Goal: Transaction & Acquisition: Purchase product/service

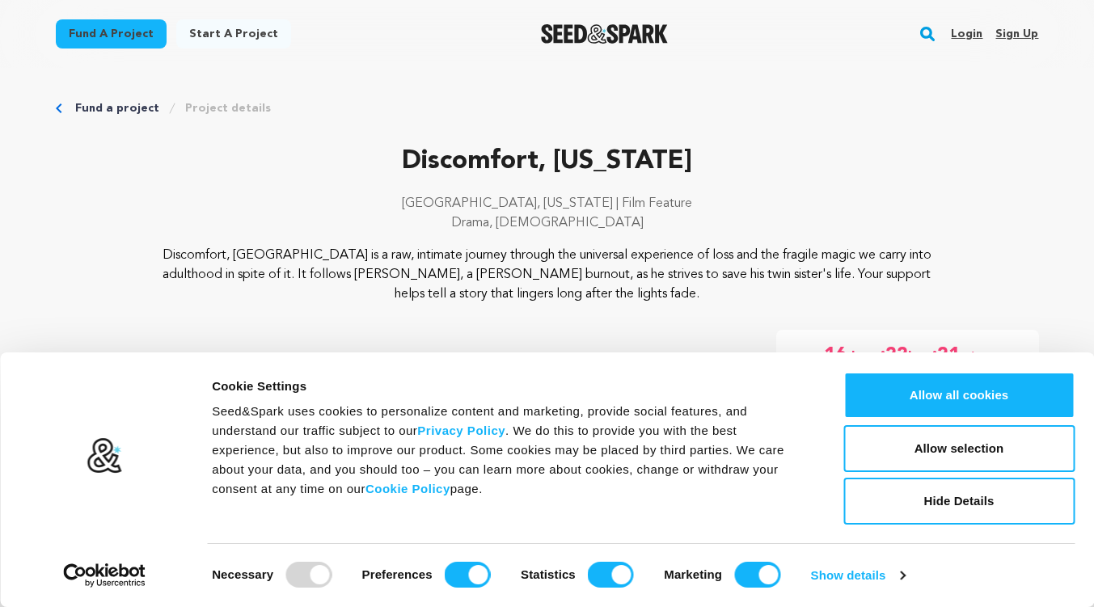
click at [947, 447] on button "Allow selection" at bounding box center [959, 448] width 231 height 47
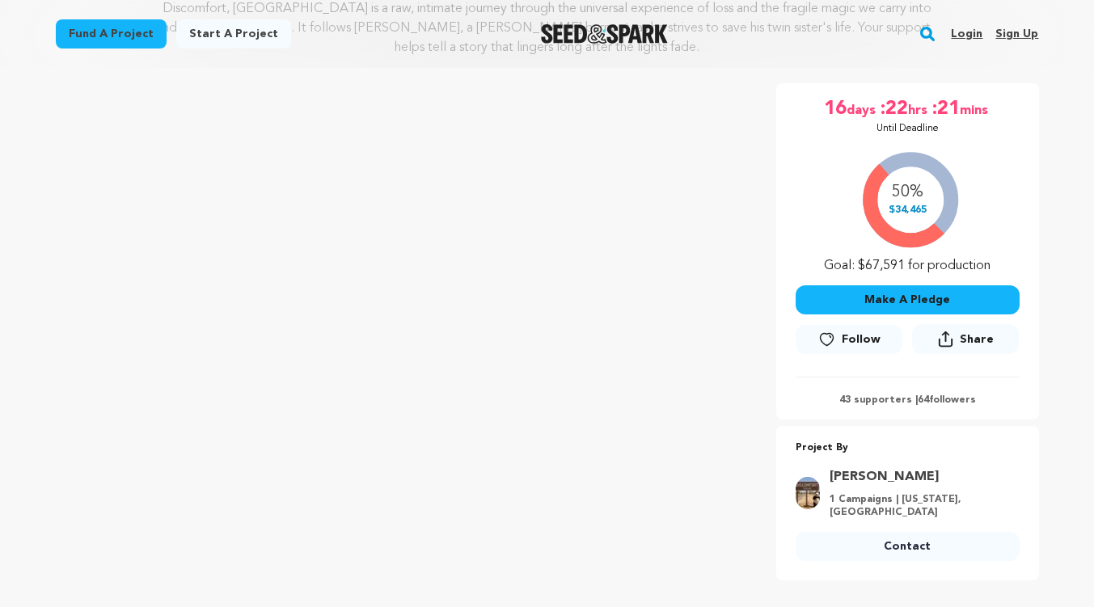
scroll to position [243, 0]
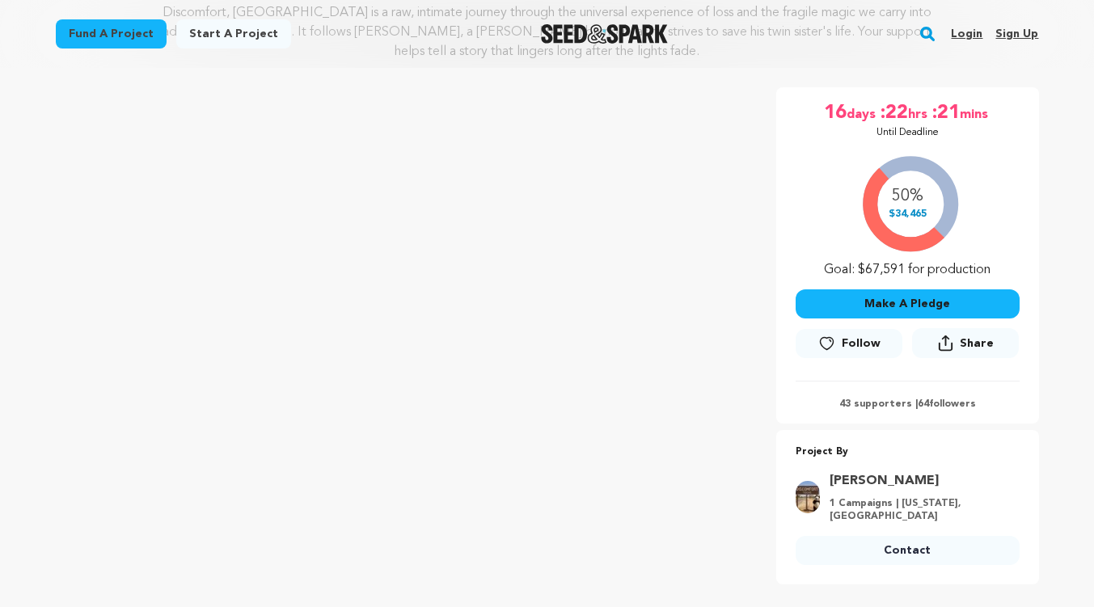
click at [891, 311] on button "Make A Pledge" at bounding box center [908, 304] width 224 height 29
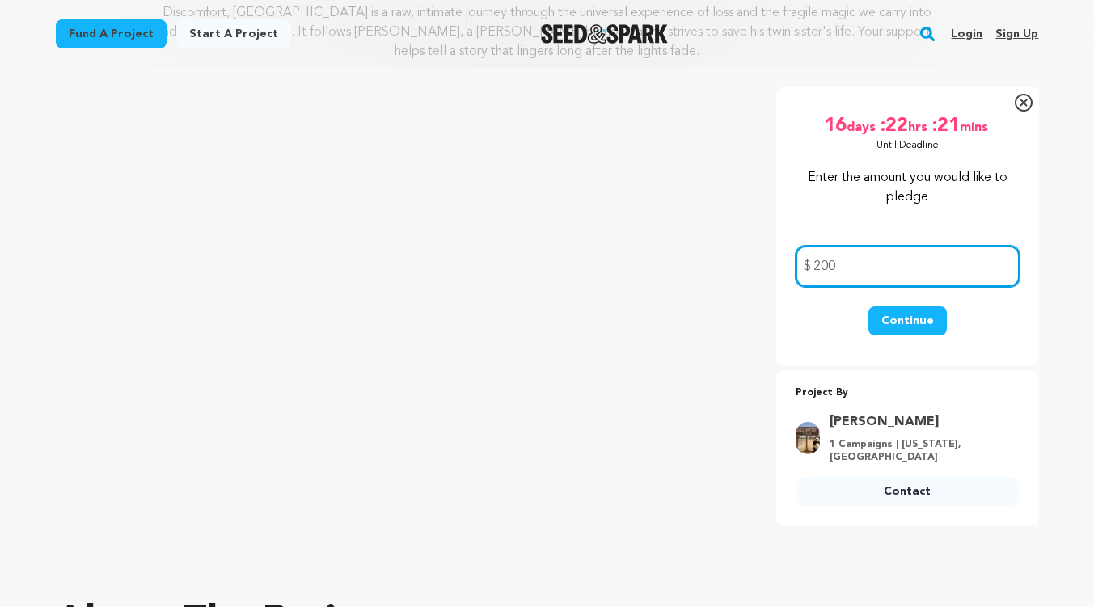
type input "200"
click at [912, 319] on button "Continue" at bounding box center [908, 321] width 78 height 29
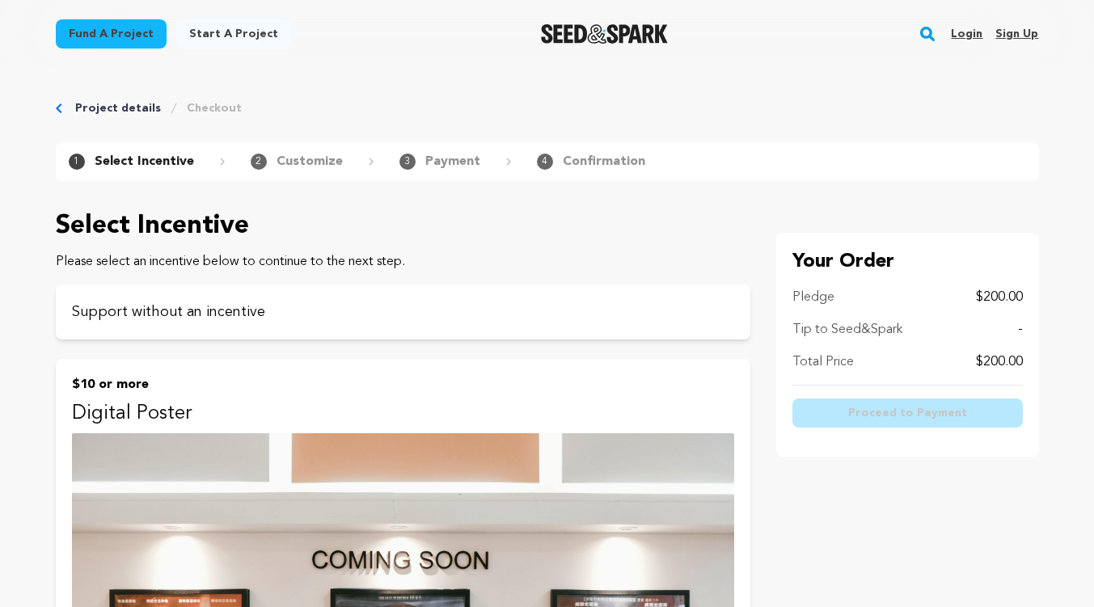
click at [232, 308] on p "Support without an incentive" at bounding box center [403, 312] width 662 height 23
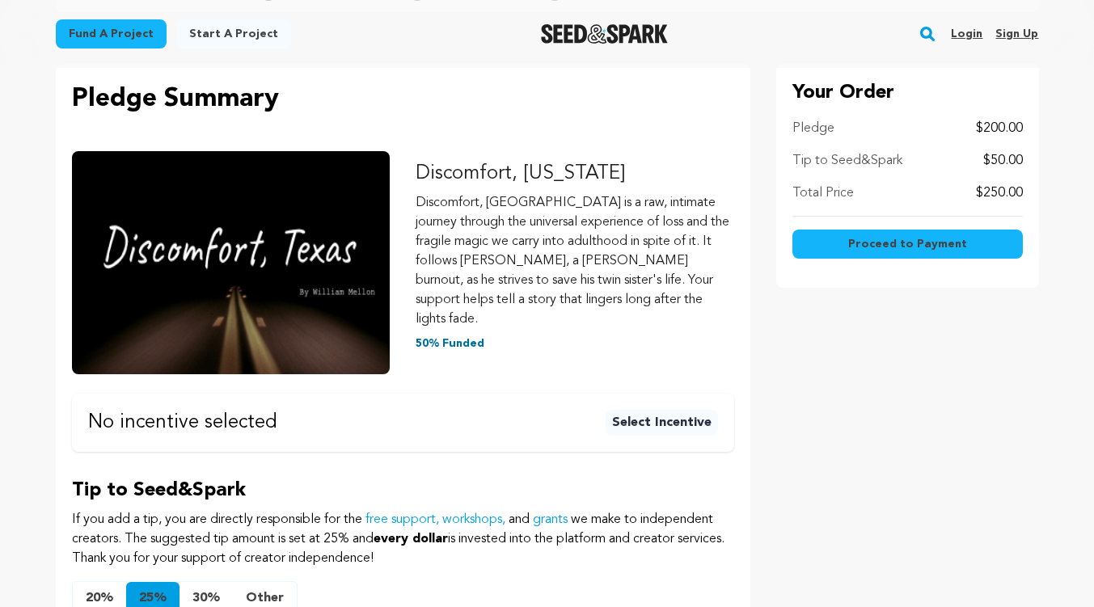
scroll to position [243, 0]
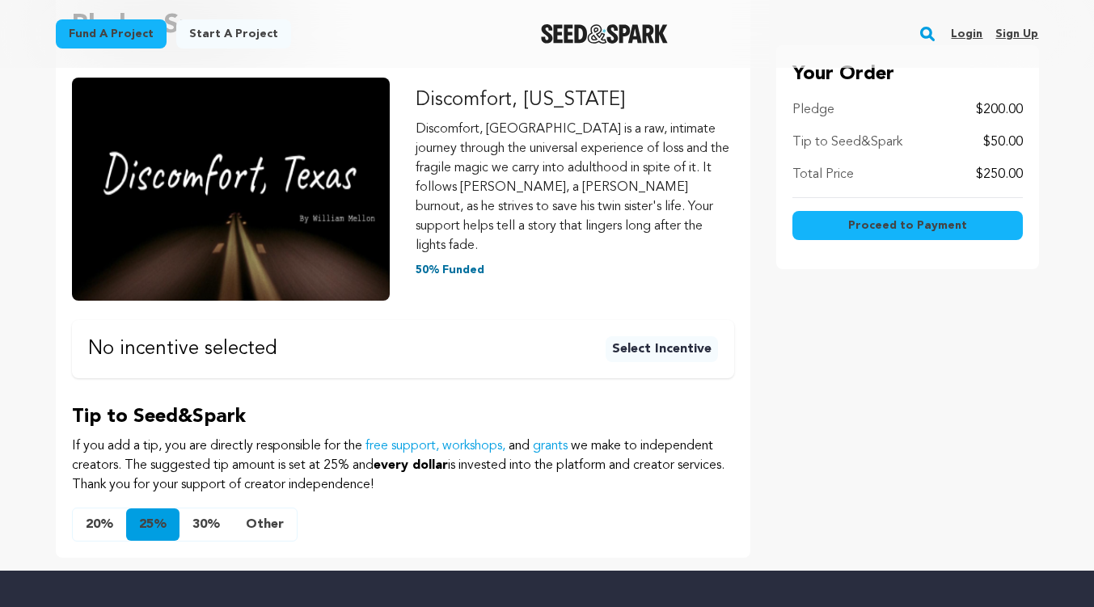
click at [671, 336] on button "Select Incentive" at bounding box center [662, 349] width 112 height 26
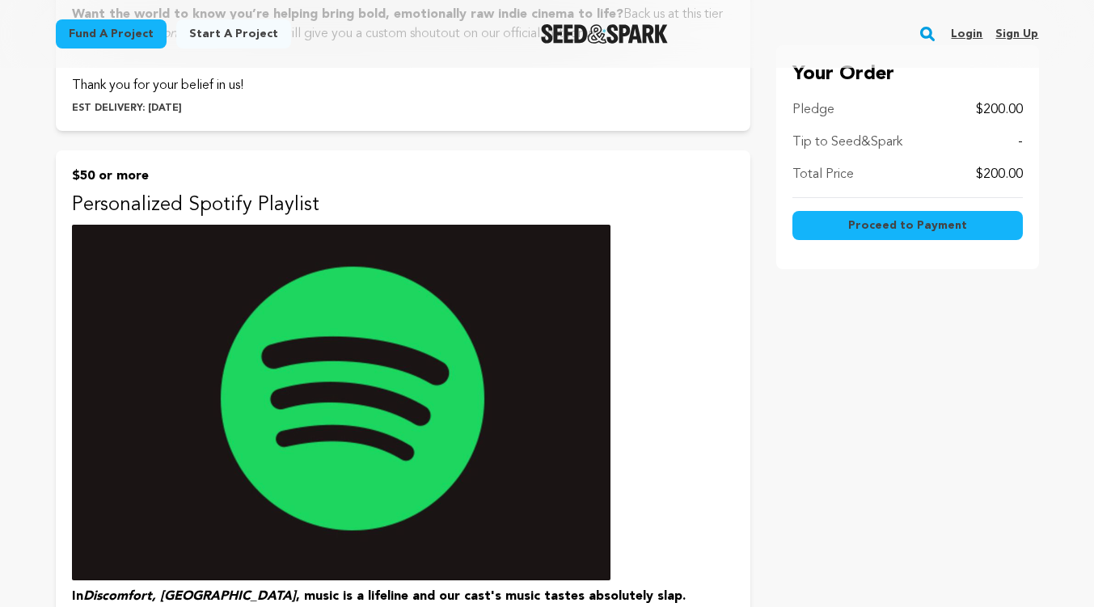
scroll to position [1456, 0]
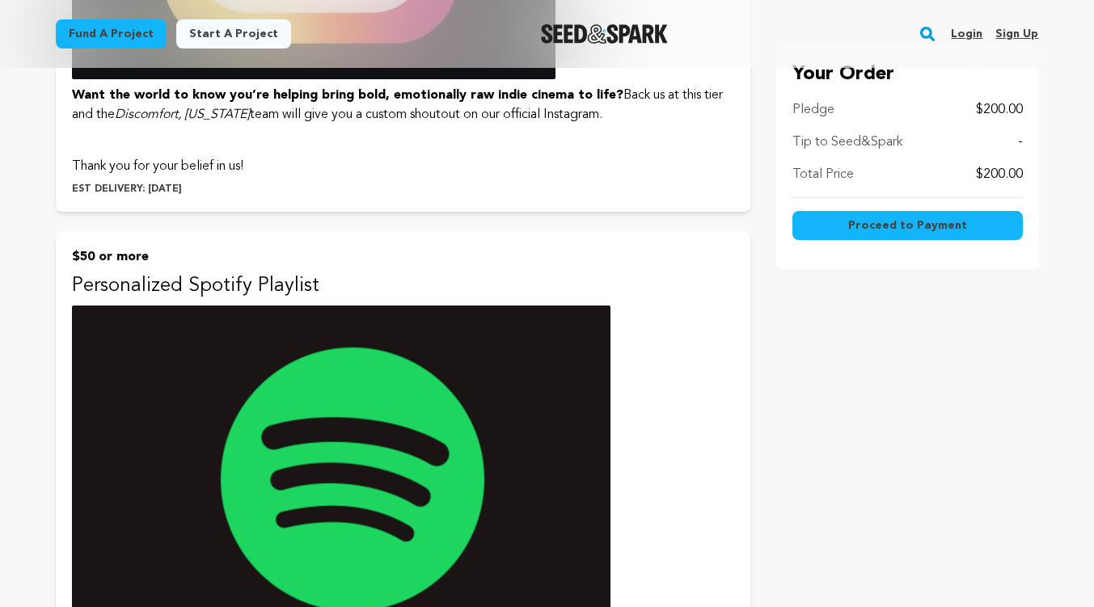
click at [378, 438] on img at bounding box center [341, 484] width 539 height 356
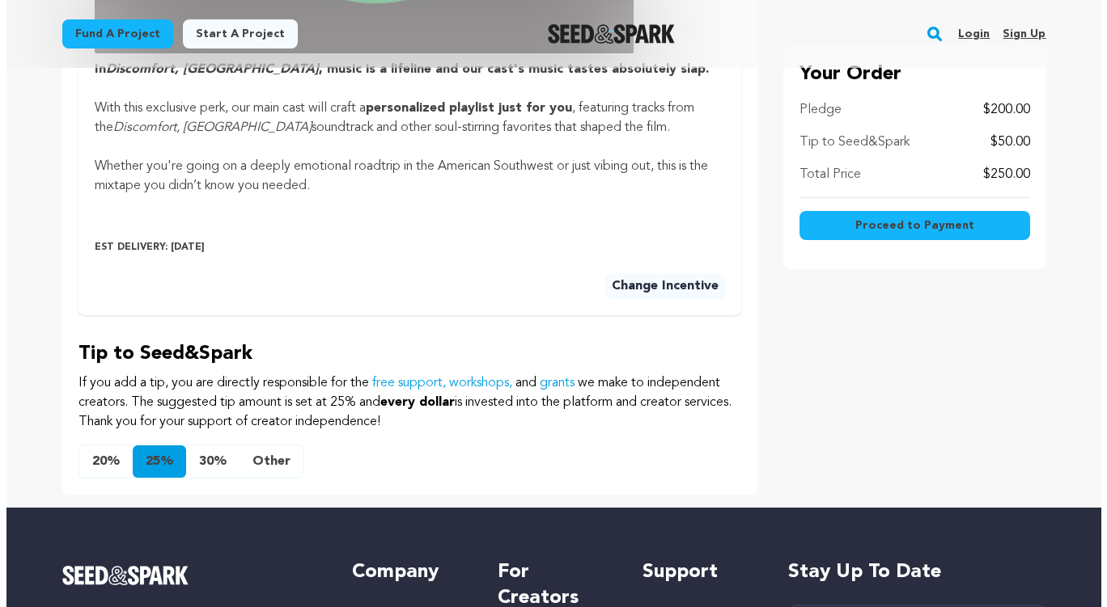
scroll to position [971, 0]
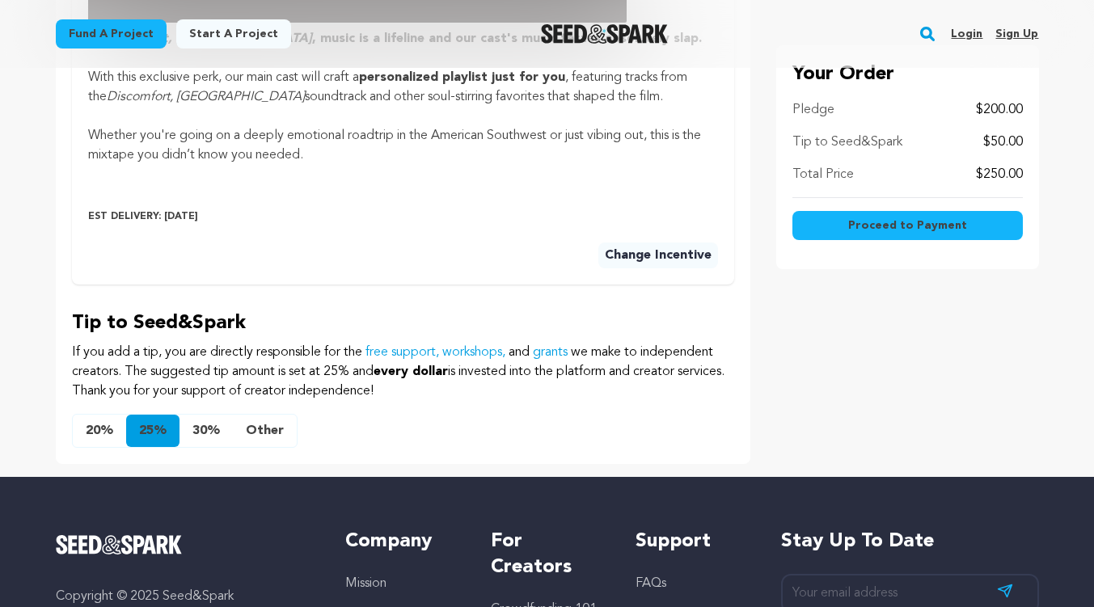
click at [261, 415] on button "Other" at bounding box center [265, 431] width 64 height 32
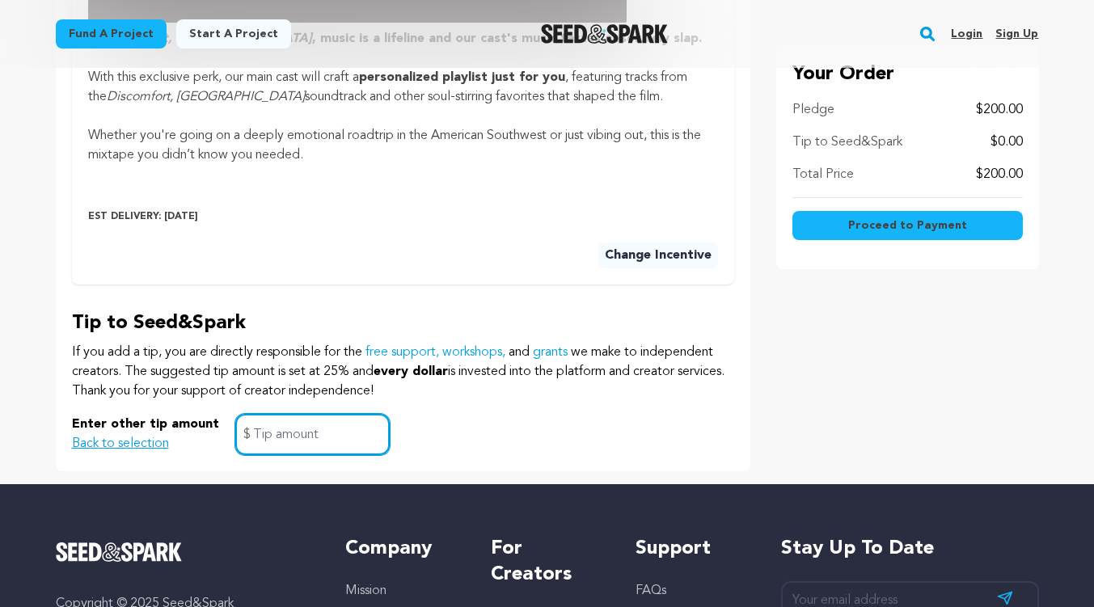
click at [254, 417] on input "text" at bounding box center [312, 434] width 154 height 41
type input "20"
click at [916, 225] on span "Proceed to Payment" at bounding box center [907, 226] width 119 height 16
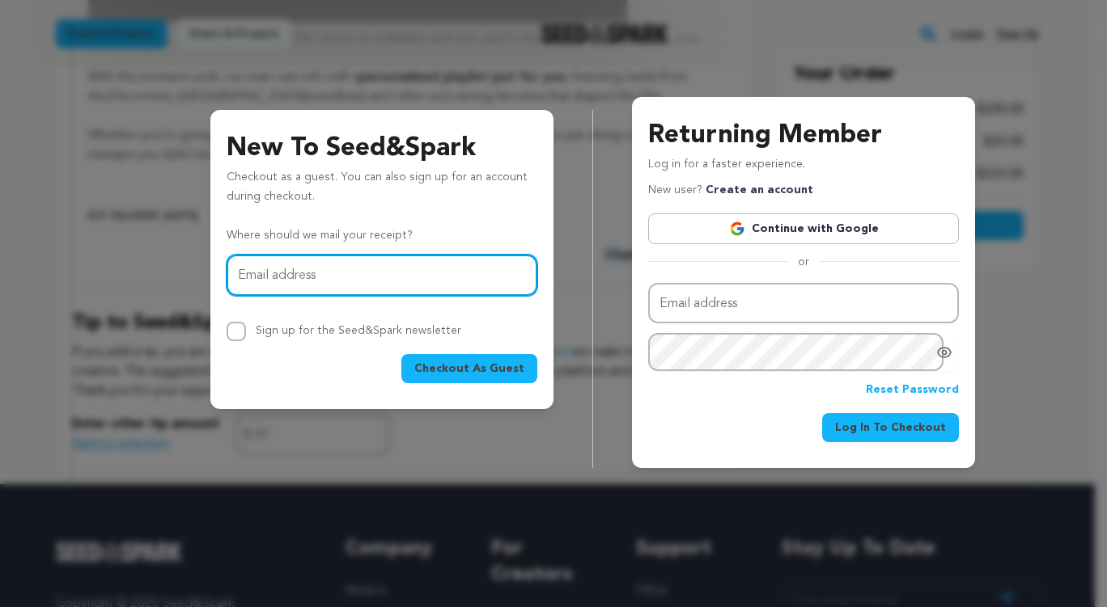
click at [279, 277] on input "Email address" at bounding box center [381, 275] width 311 height 41
type input "BRAD.KIEFFER@GMAIL.COM"
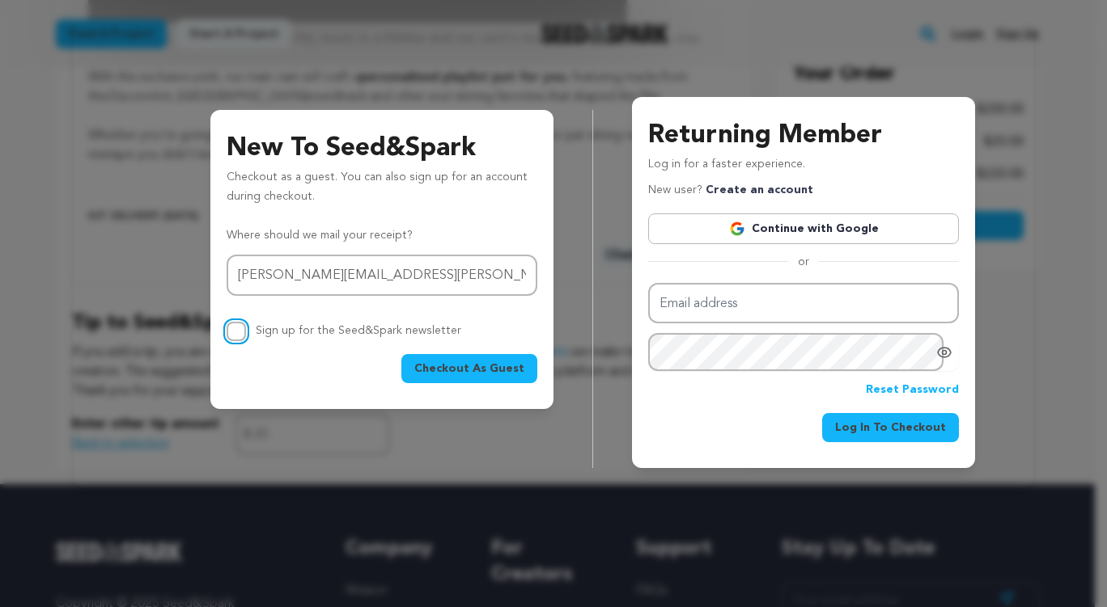
click at [243, 330] on input "Sign up for the Seed&Spark newsletter" at bounding box center [235, 331] width 19 height 19
checkbox input "true"
click at [477, 367] on span "Checkout As Guest" at bounding box center [469, 369] width 110 height 16
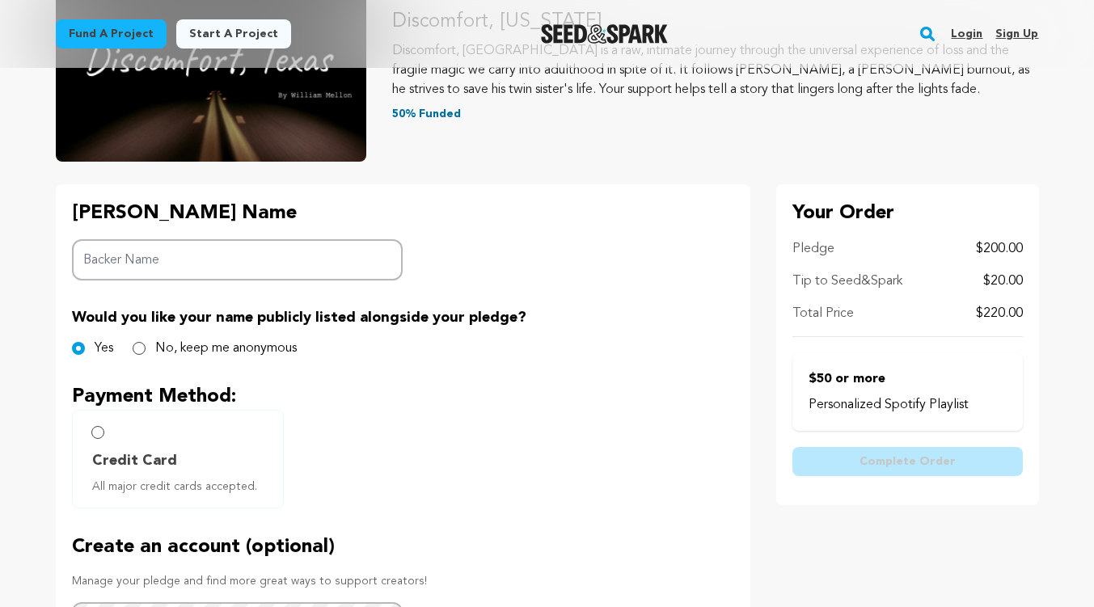
scroll to position [243, 0]
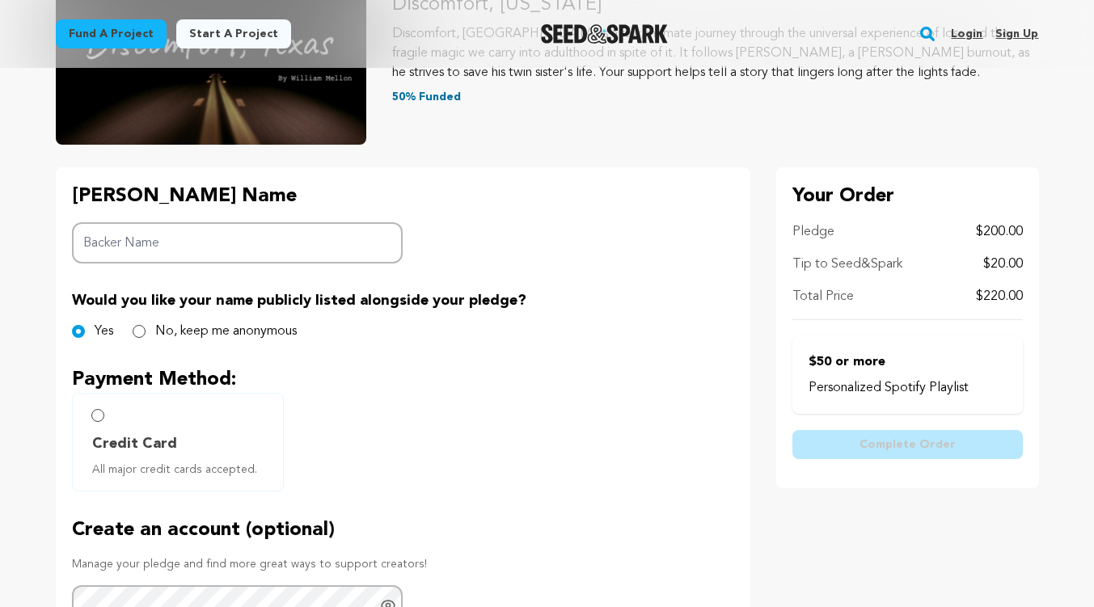
drag, startPoint x: 118, startPoint y: 243, endPoint x: 127, endPoint y: 241, distance: 9.2
click at [118, 243] on input "Backer Name" at bounding box center [238, 242] width 332 height 41
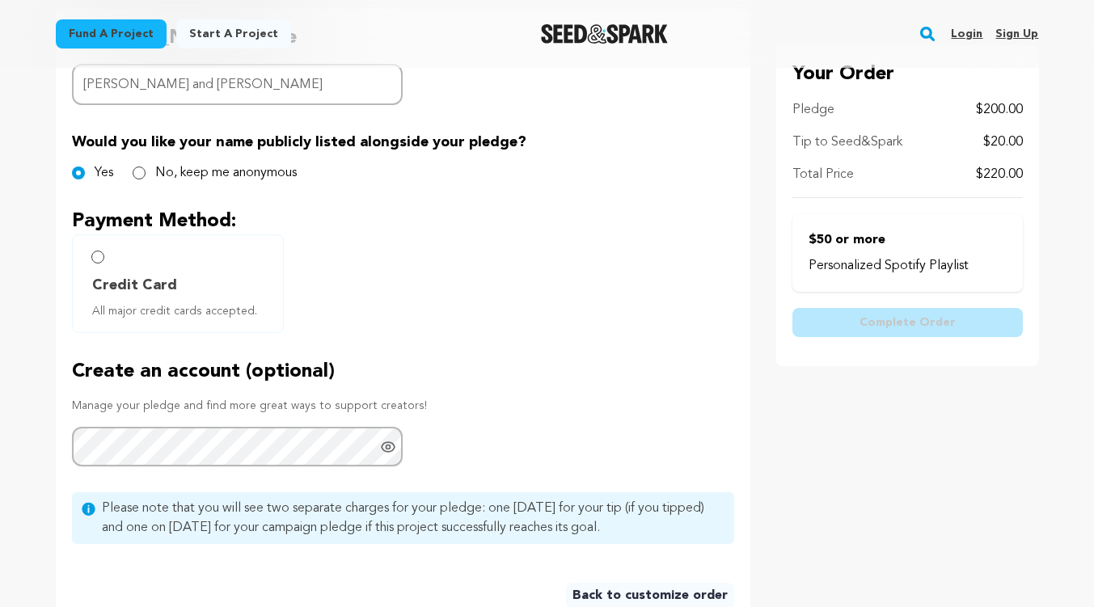
scroll to position [404, 0]
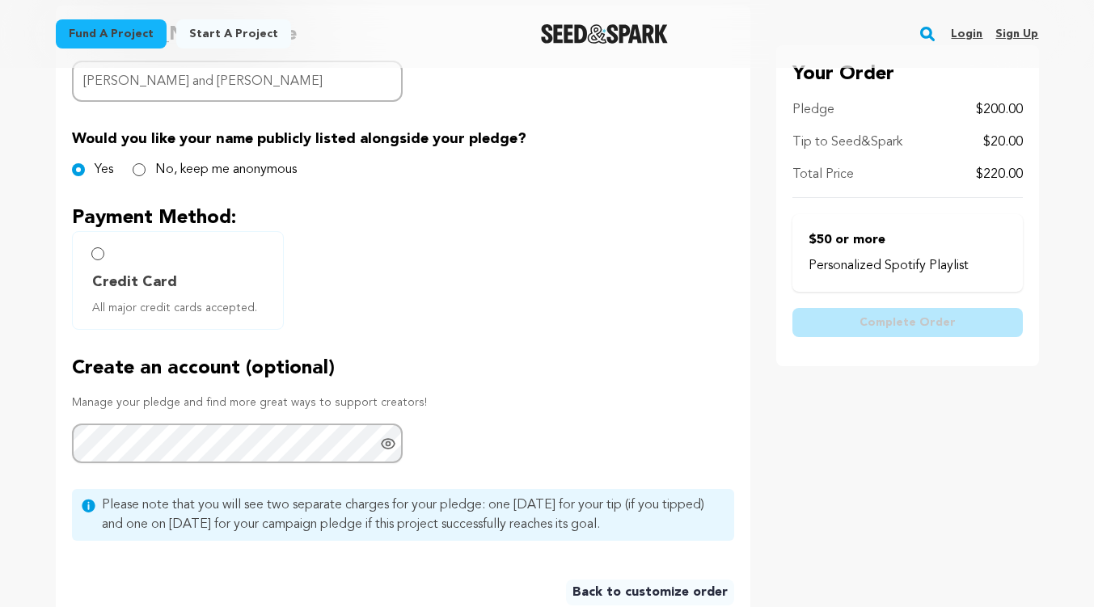
type input "Brad Kieffer and Karen Oxrider"
click at [96, 252] on input "Credit Card All major credit cards accepted." at bounding box center [97, 254] width 13 height 13
radio input "false"
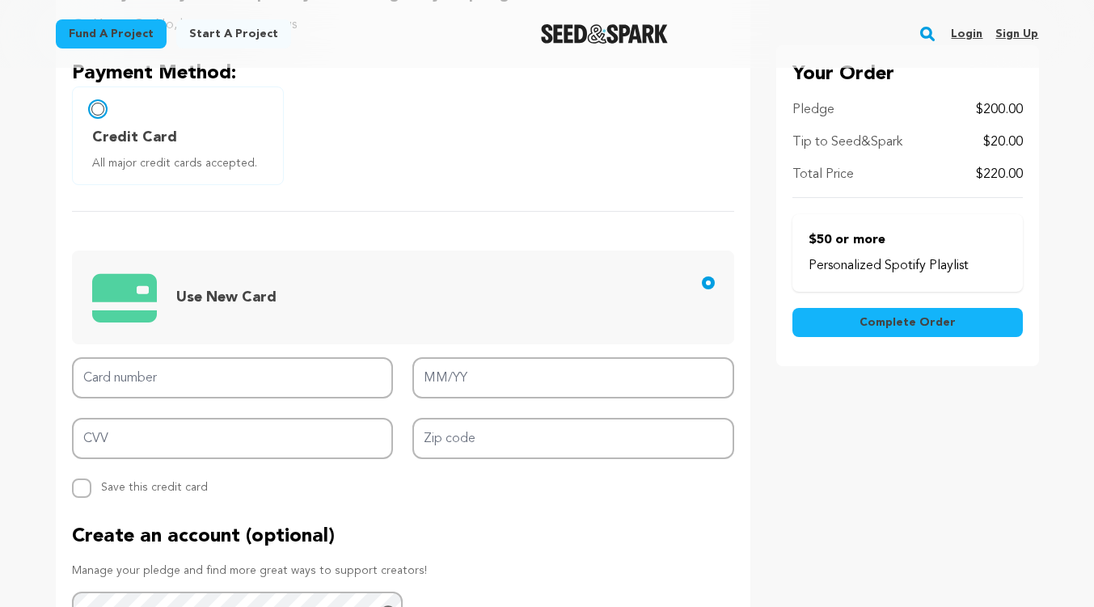
scroll to position [566, 0]
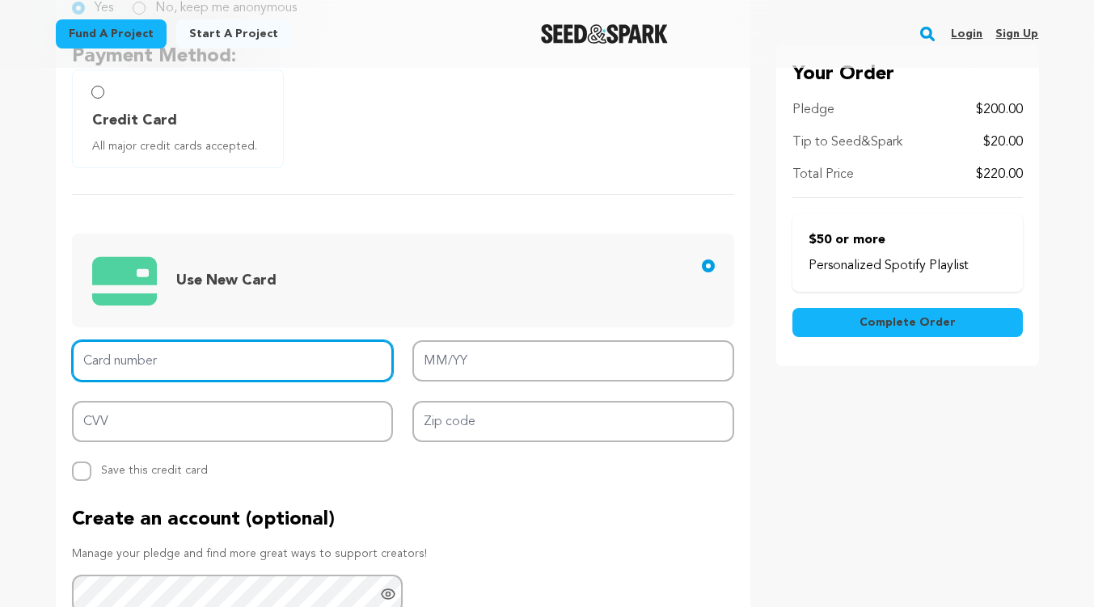
click at [176, 362] on input "Card number" at bounding box center [233, 361] width 322 height 41
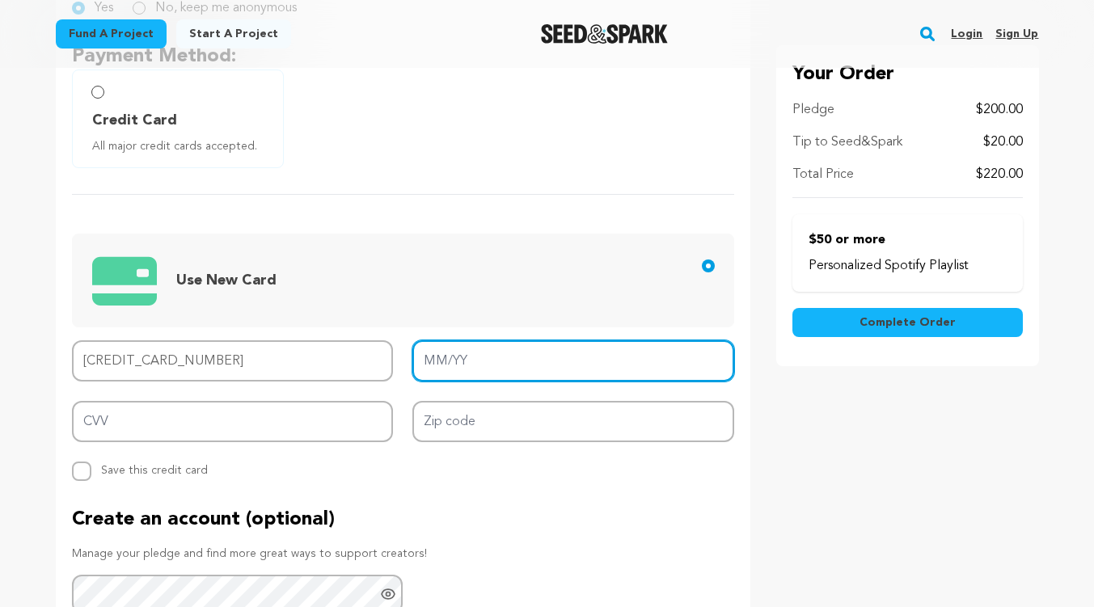
type input "4388 5761 7286 2065"
type input "08/28"
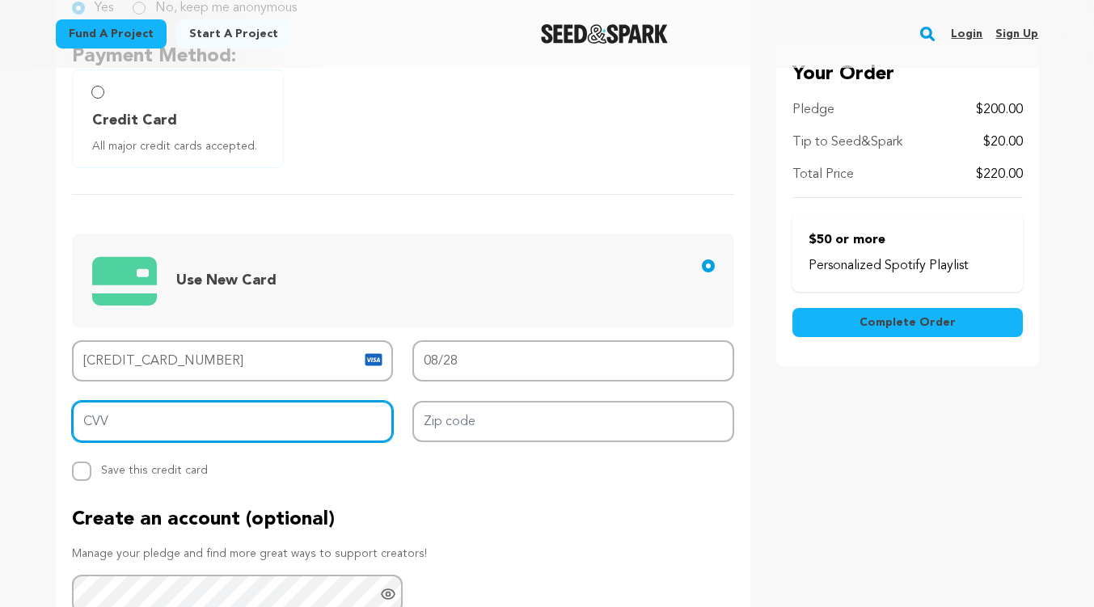
click at [231, 419] on input "CVV" at bounding box center [233, 421] width 322 height 41
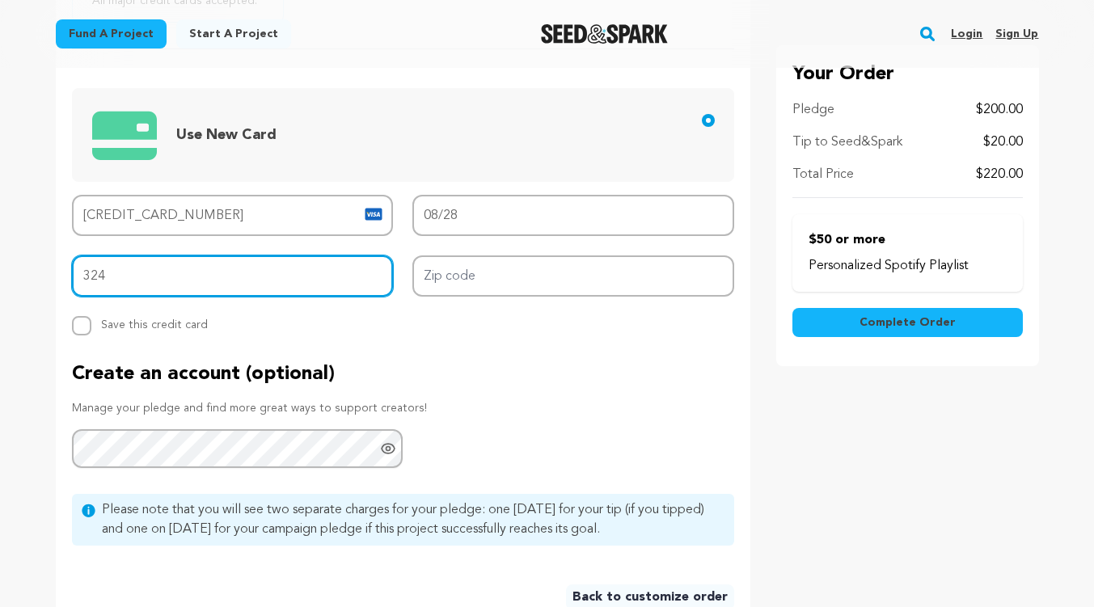
scroll to position [728, 0]
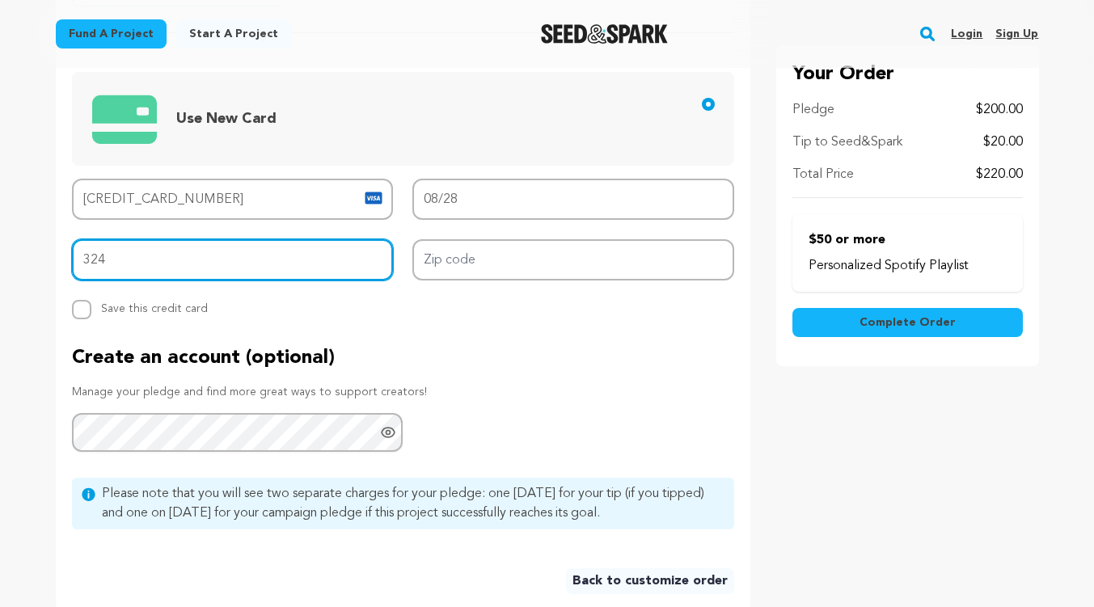
type input "324"
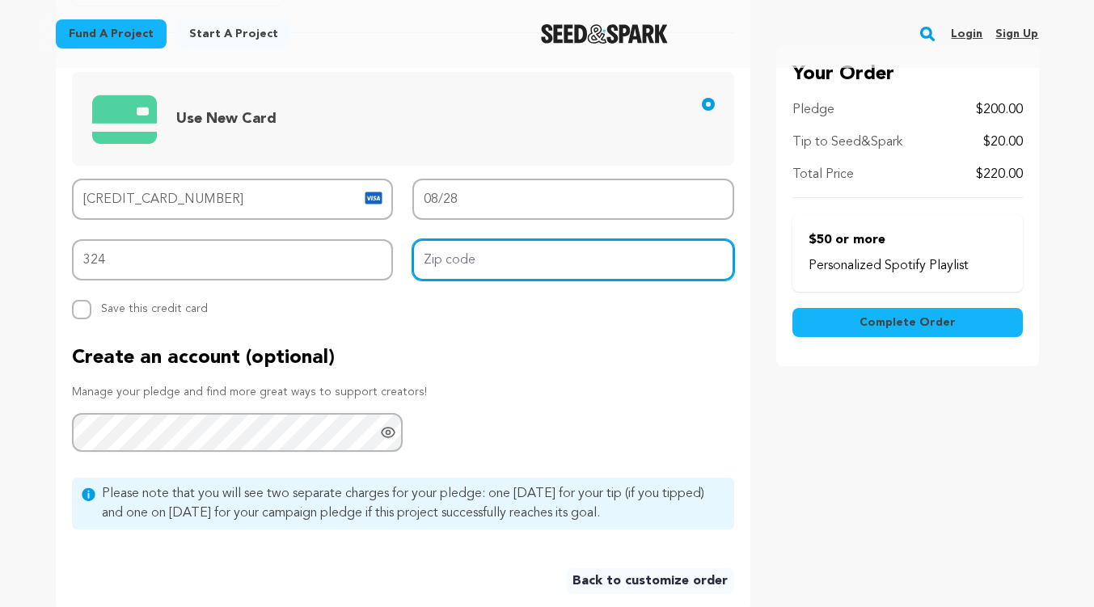
click at [459, 252] on input "Zip code" at bounding box center [574, 259] width 322 height 41
type input "91320"
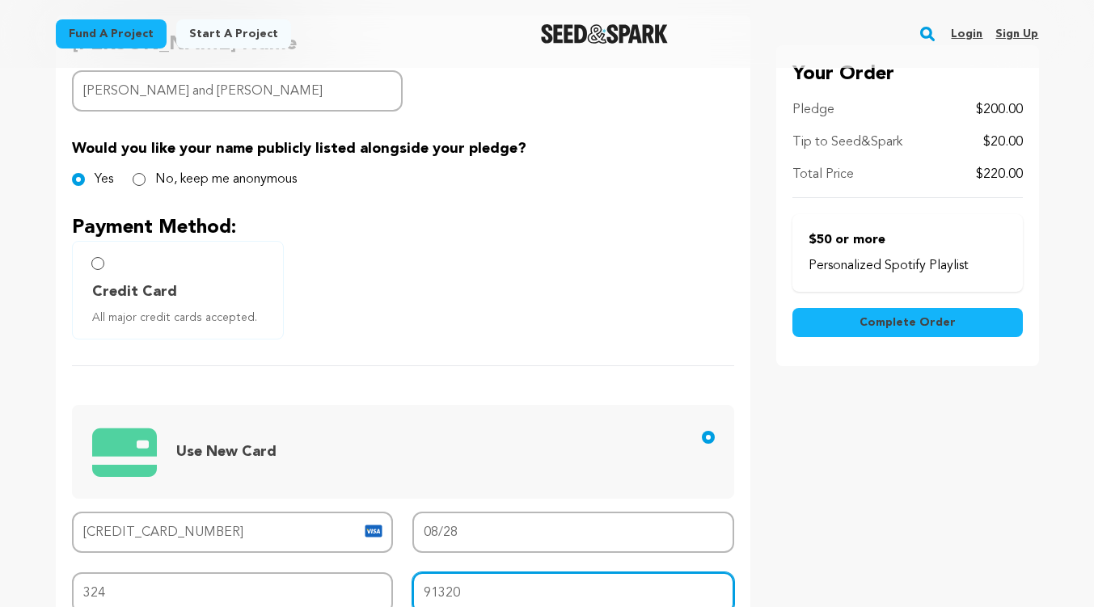
scroll to position [404, 0]
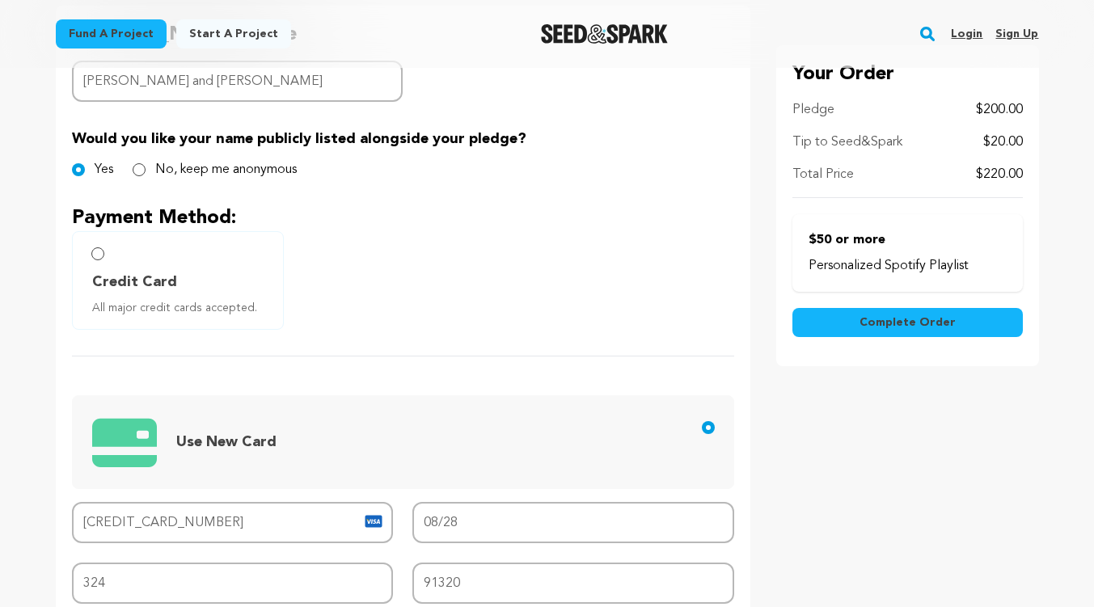
click at [917, 323] on span "Complete Order" at bounding box center [908, 323] width 96 height 16
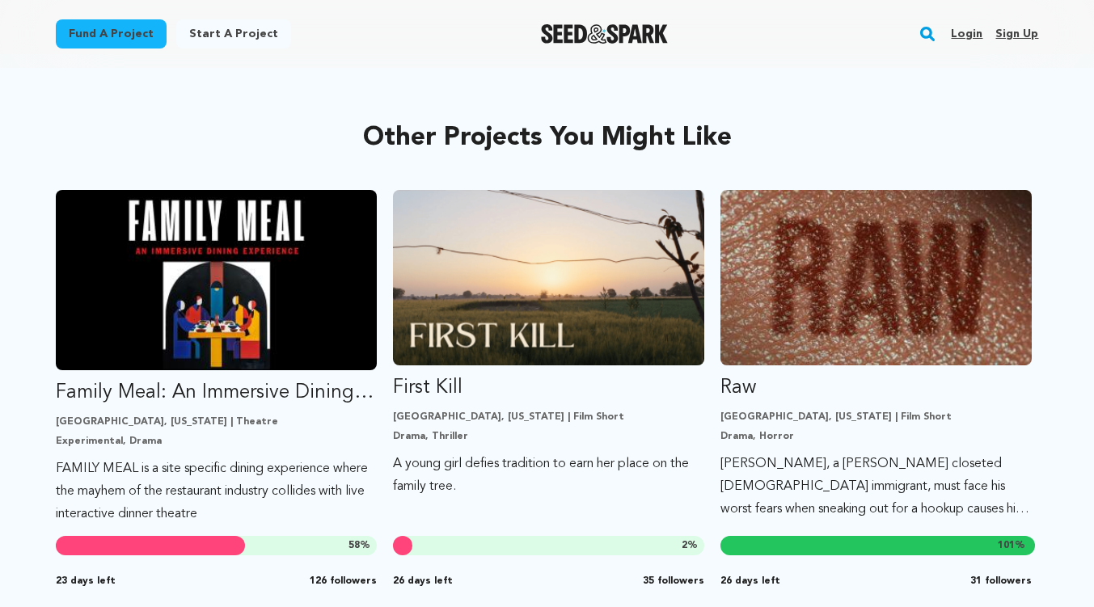
scroll to position [809, 0]
